Goal: Task Accomplishment & Management: Manage account settings

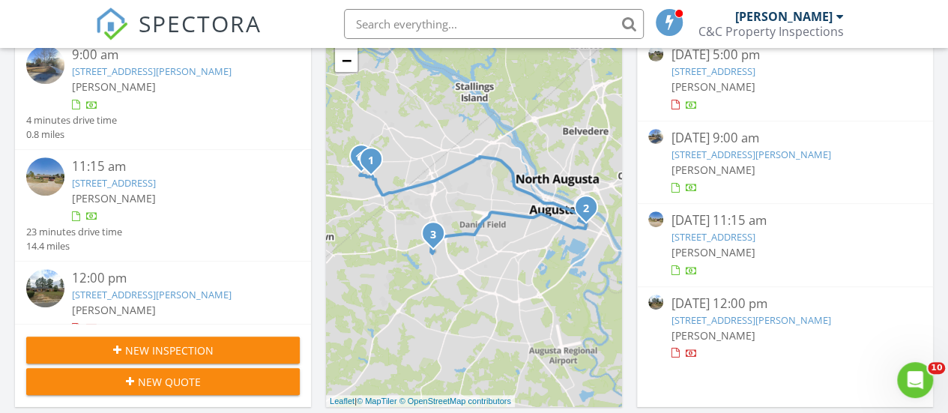
scroll to position [261, 0]
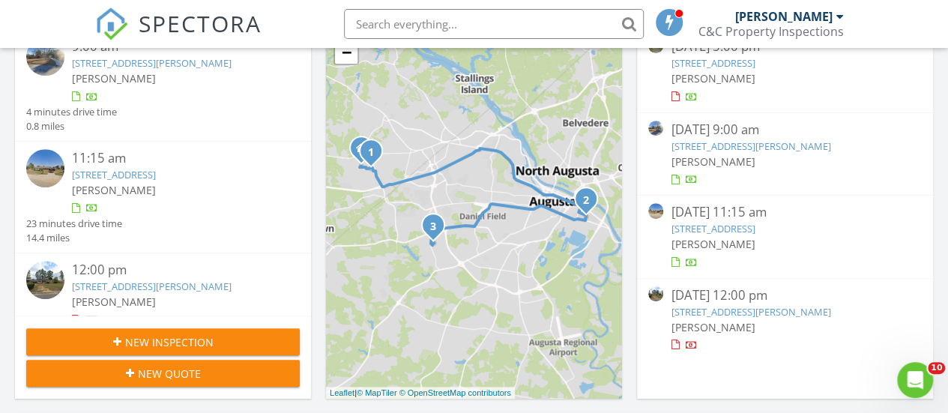
click at [141, 288] on link "3515 Primrose Dr, Augusta, GA 30906" at bounding box center [152, 285] width 160 height 13
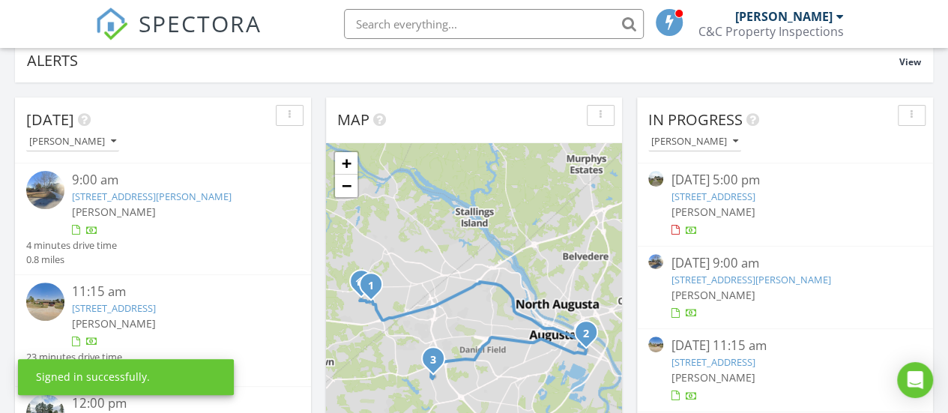
click at [180, 198] on link "4510 Shawnee Dr, Martinez, GA 30907" at bounding box center [152, 196] width 160 height 13
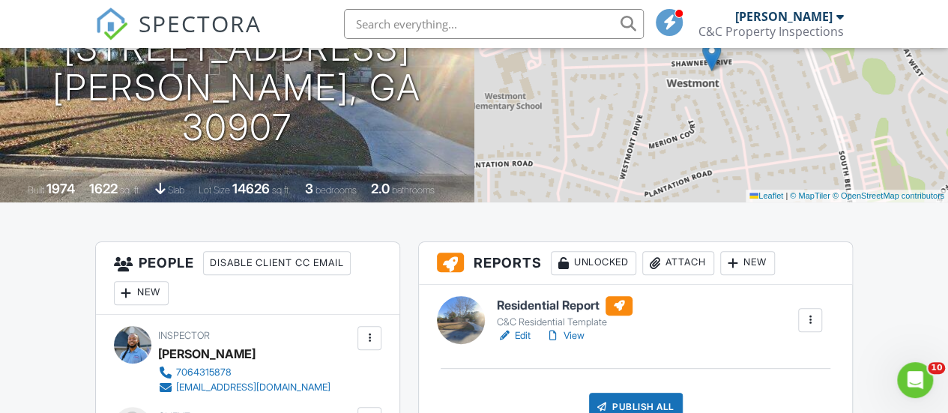
click at [526, 336] on link "Edit" at bounding box center [514, 335] width 34 height 15
